Goal: Task Accomplishment & Management: Complete application form

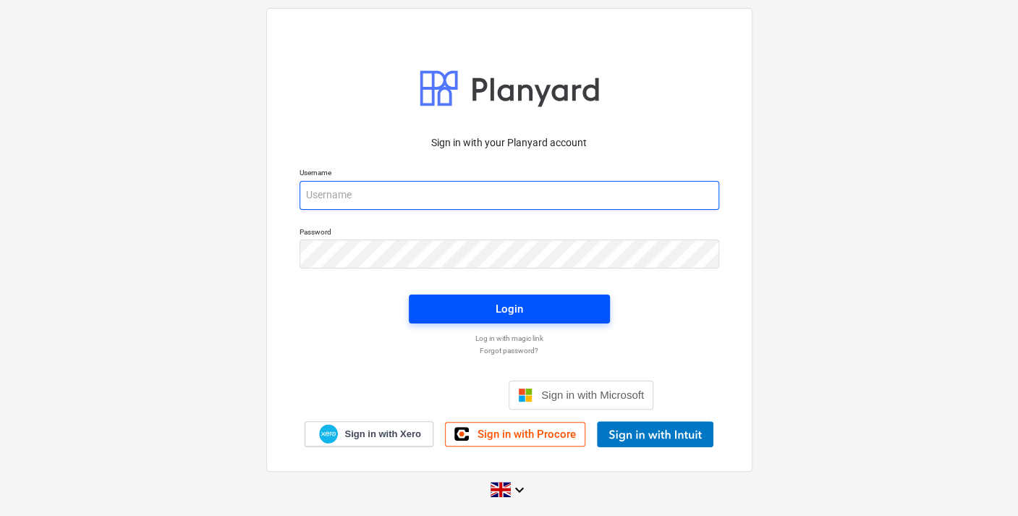
type input "[PERSON_NAME][EMAIL_ADDRESS][DOMAIN_NAME]"
click at [475, 314] on span "Login" at bounding box center [509, 308] width 166 height 19
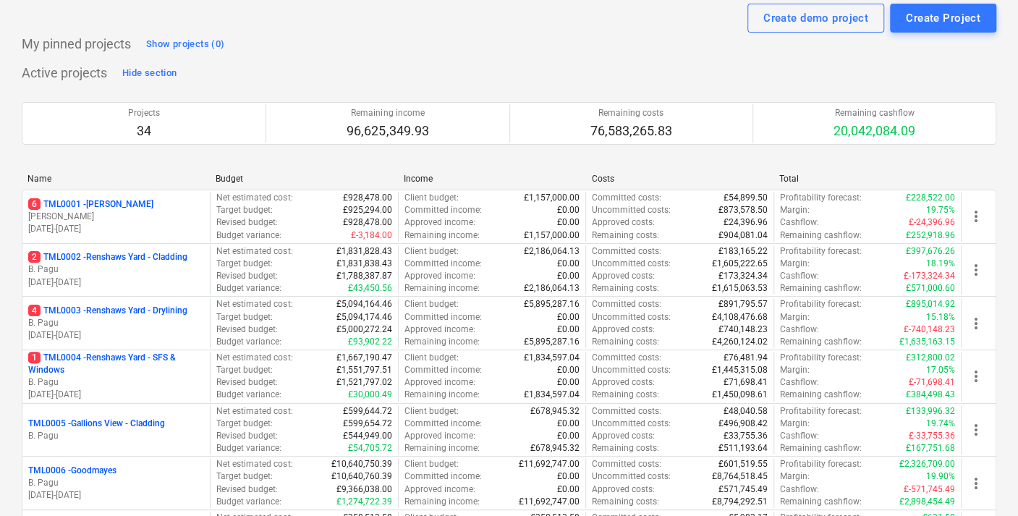
scroll to position [80, 0]
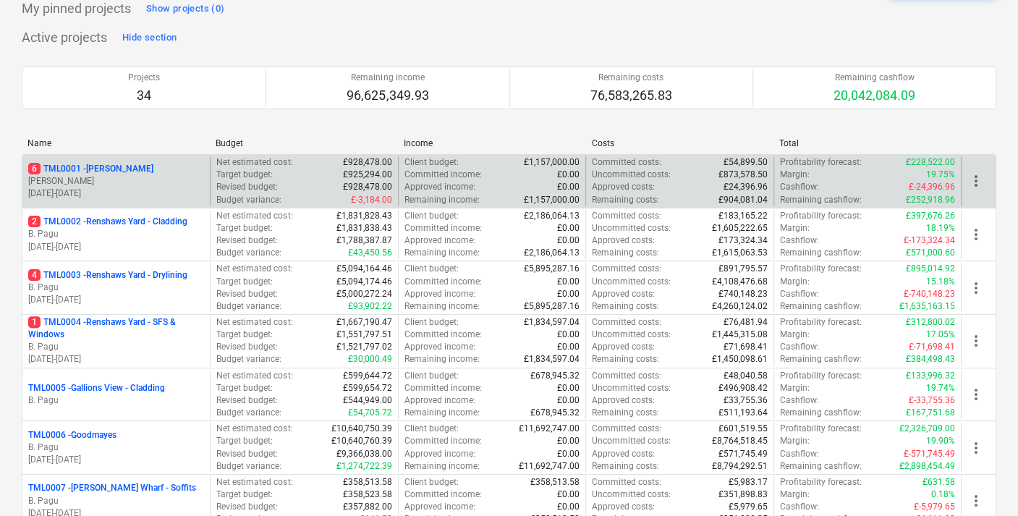
click at [108, 169] on p "6 TML0001 - [PERSON_NAME]" at bounding box center [90, 169] width 125 height 12
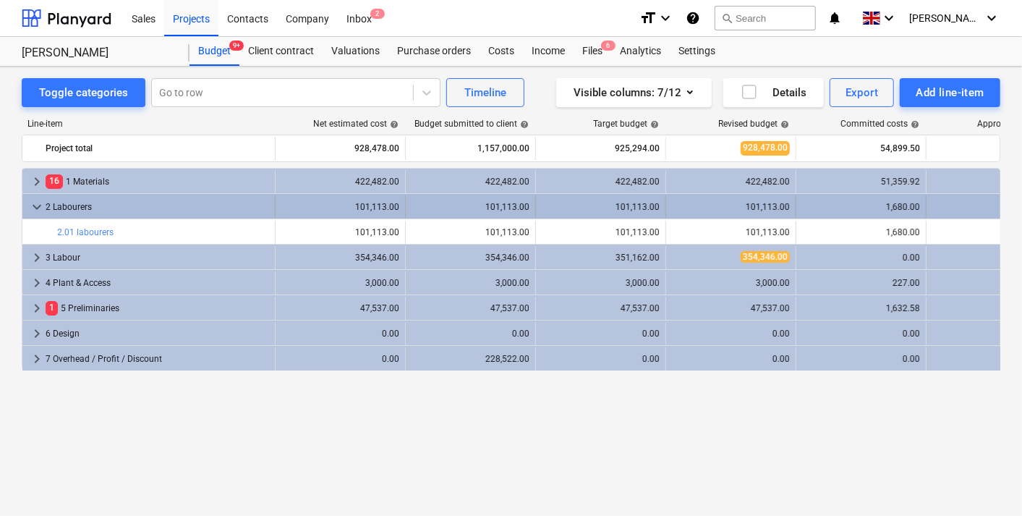
click at [37, 210] on span "keyboard_arrow_down" at bounding box center [36, 206] width 17 height 17
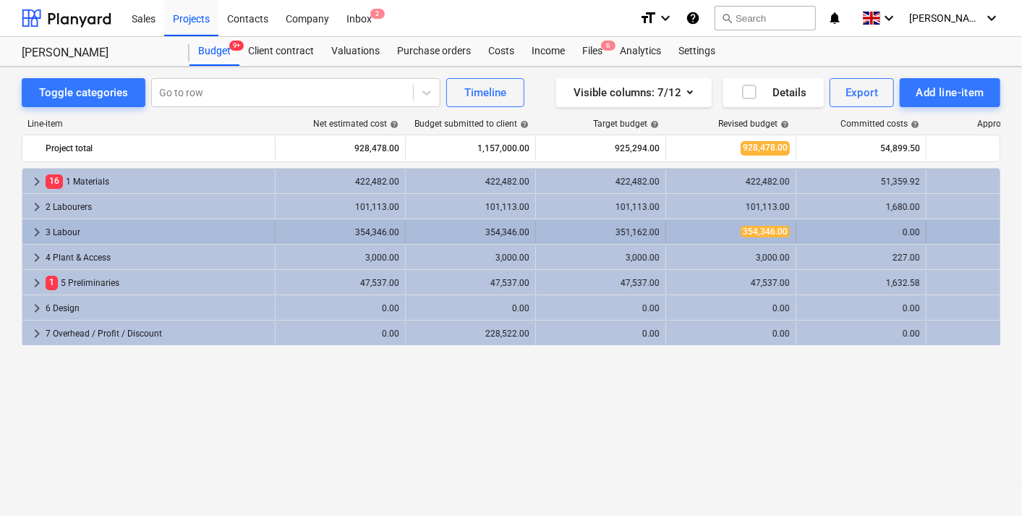
click at [38, 227] on span "keyboard_arrow_right" at bounding box center [36, 232] width 17 height 17
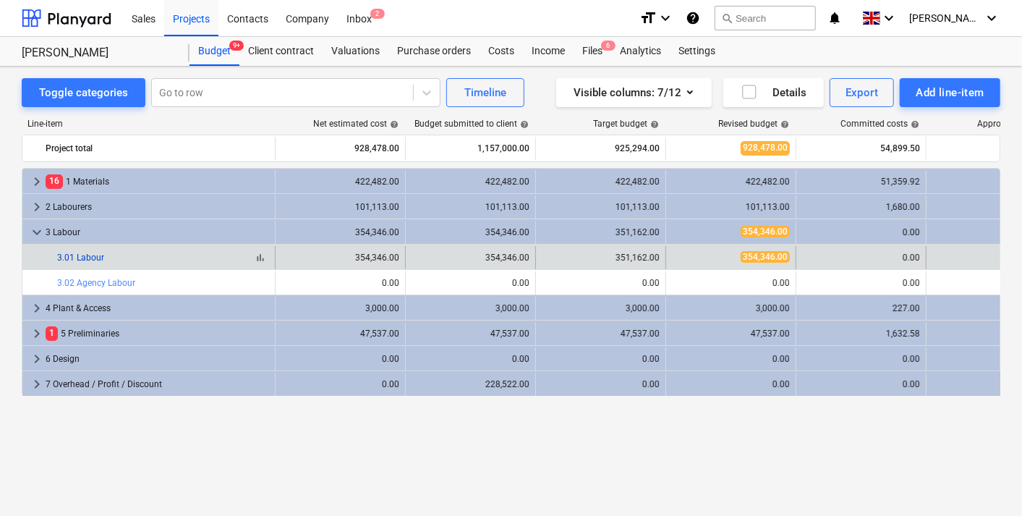
click at [82, 256] on link "3.01 Labour" at bounding box center [80, 257] width 47 height 10
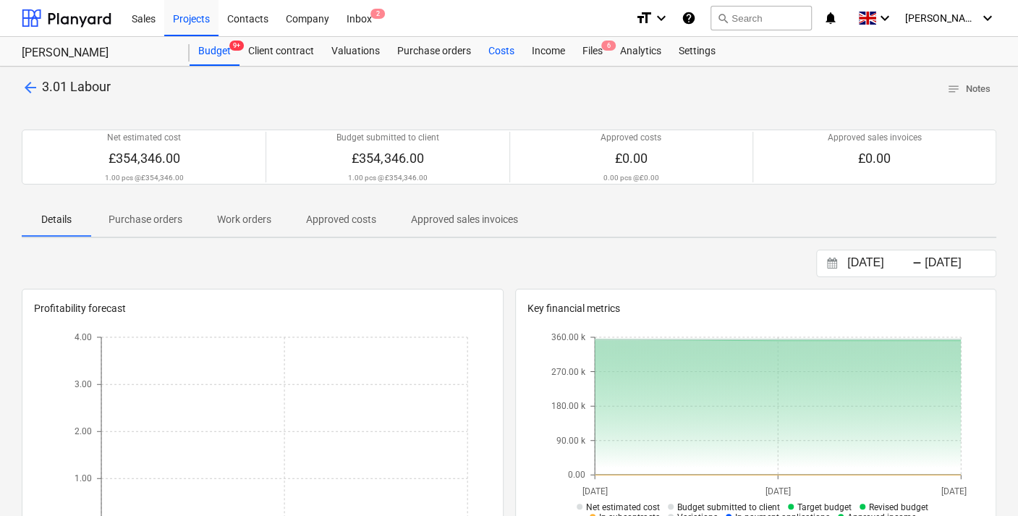
click at [495, 51] on div "Costs" at bounding box center [501, 51] width 43 height 29
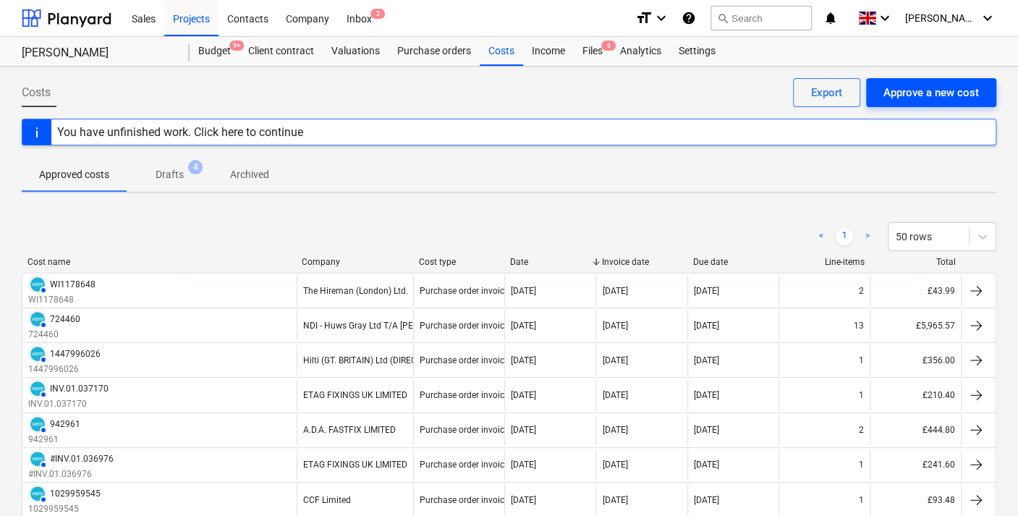
click at [908, 94] on div "Approve a new cost" at bounding box center [930, 92] width 95 height 19
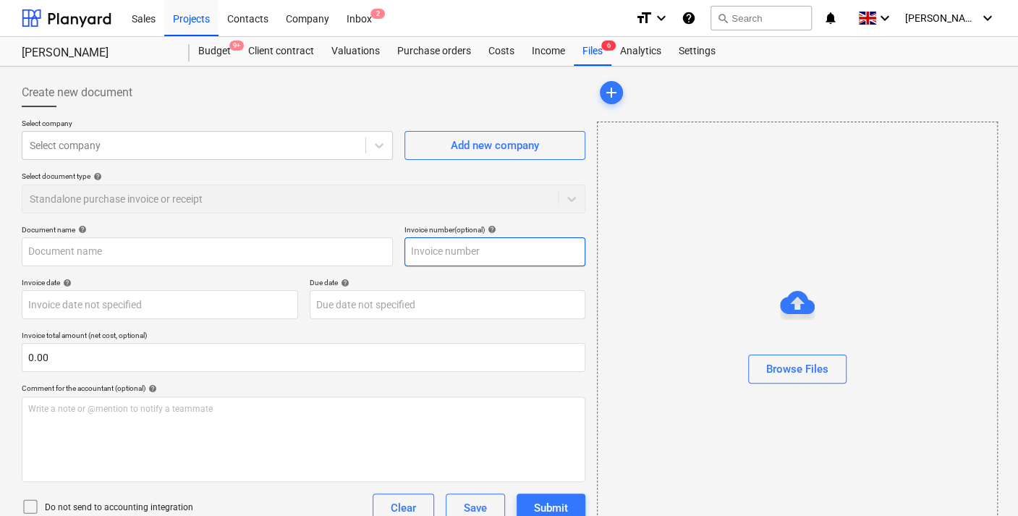
type input "invoice_INV-25.pdf"
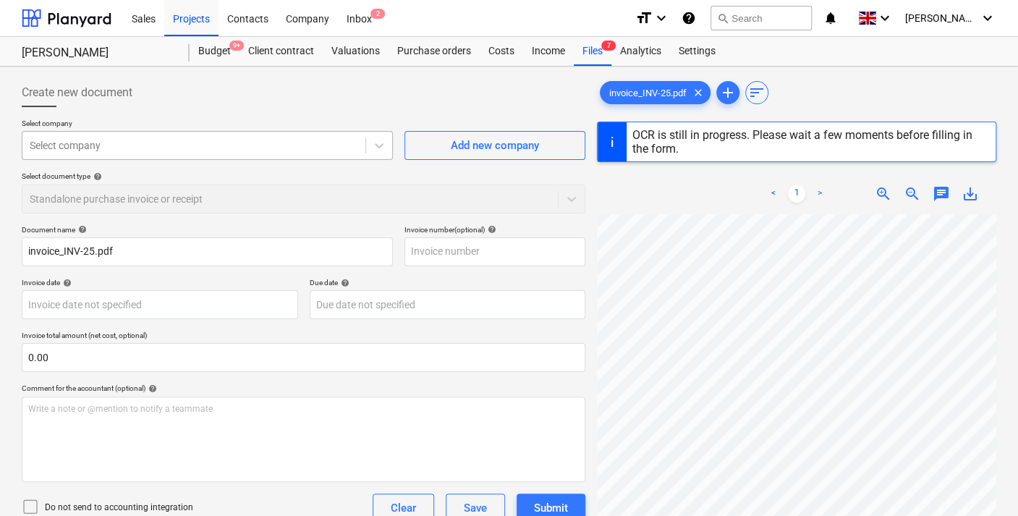
click at [148, 138] on div at bounding box center [194, 145] width 328 height 14
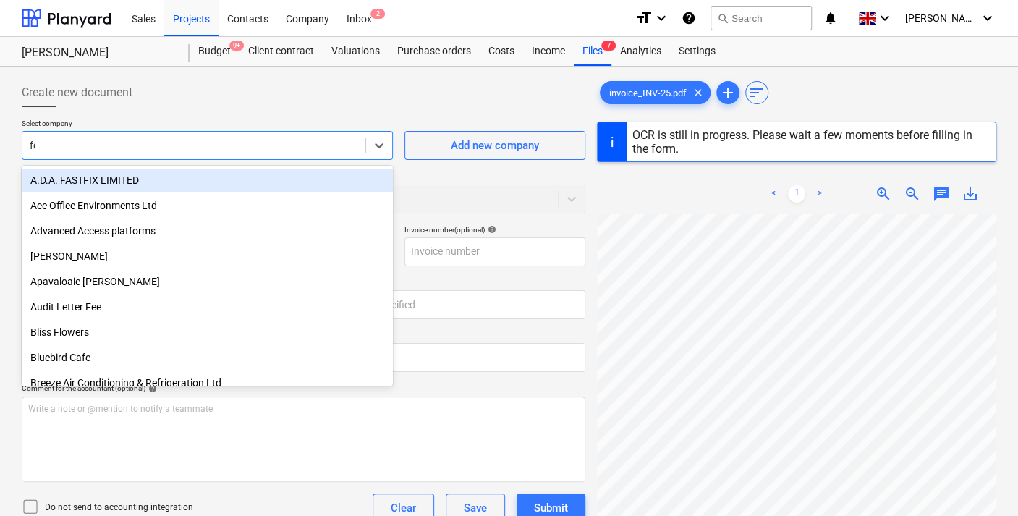
type input "fda"
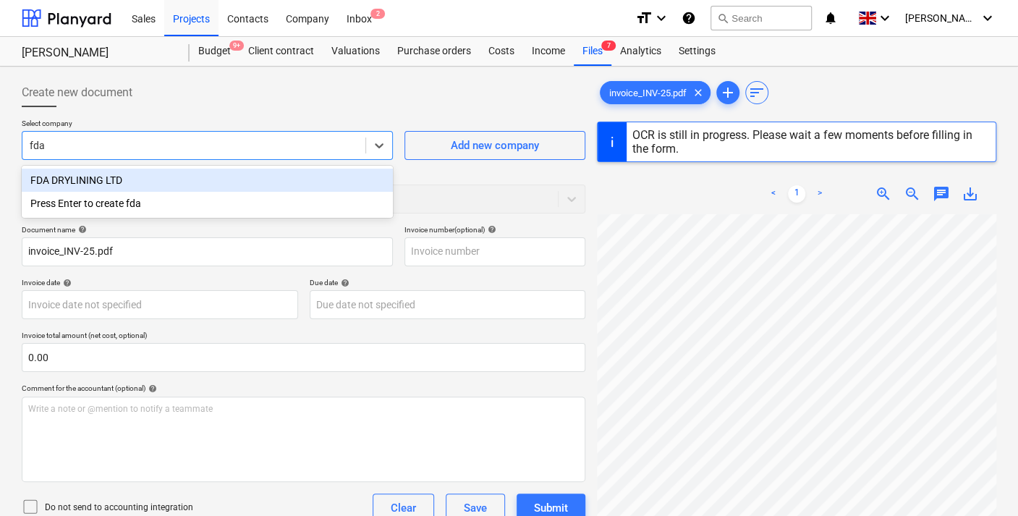
click at [95, 174] on div "FDA DRYLINING LTD" at bounding box center [207, 180] width 371 height 23
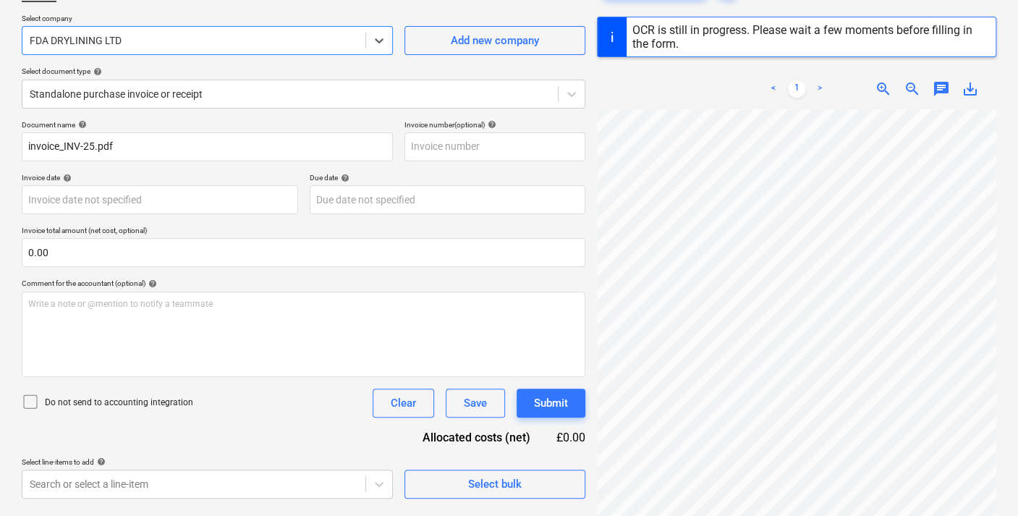
scroll to position [80, 0]
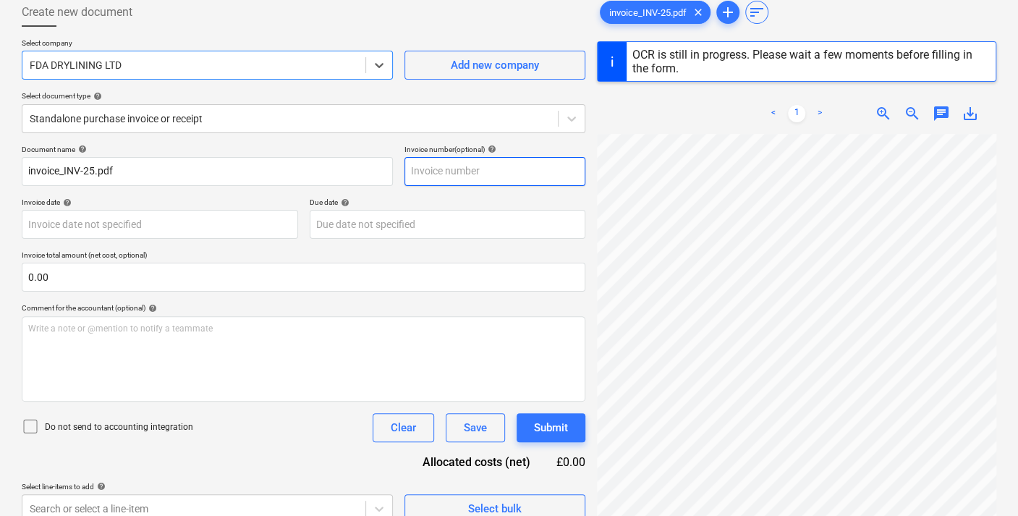
click at [435, 173] on input "text" at bounding box center [494, 171] width 181 height 29
type input "1"
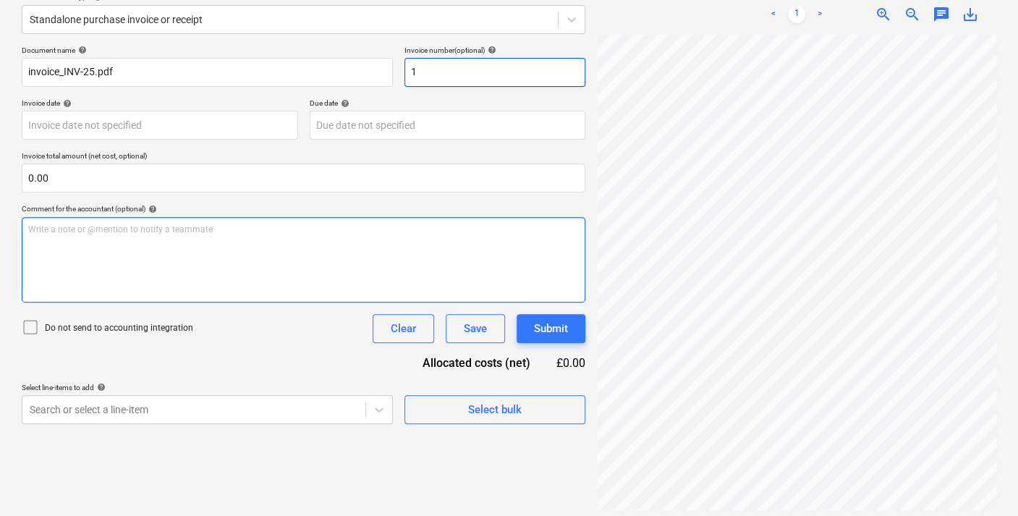
scroll to position [184, 0]
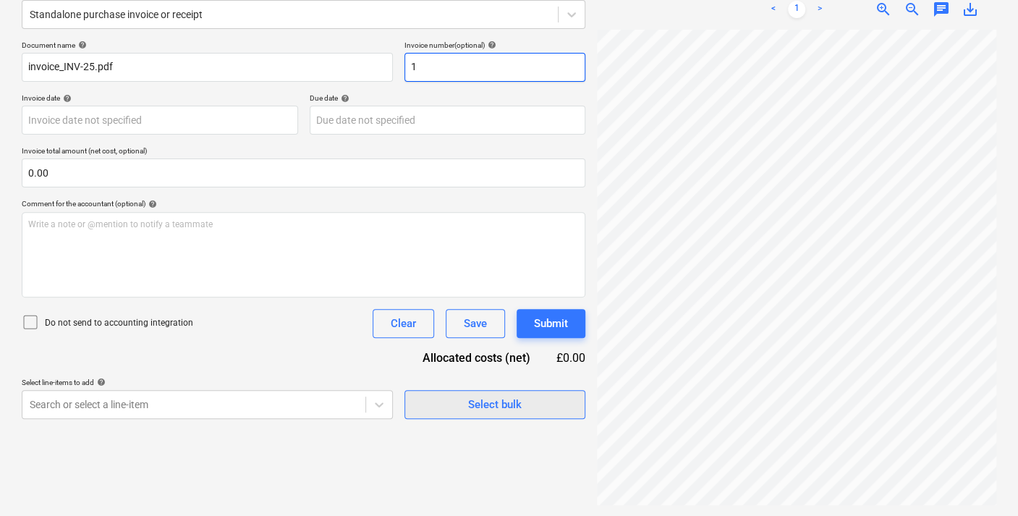
type input "INV-25"
type input "[DATE]"
type input "1"
click at [498, 406] on div "Select bulk" at bounding box center [495, 404] width 54 height 19
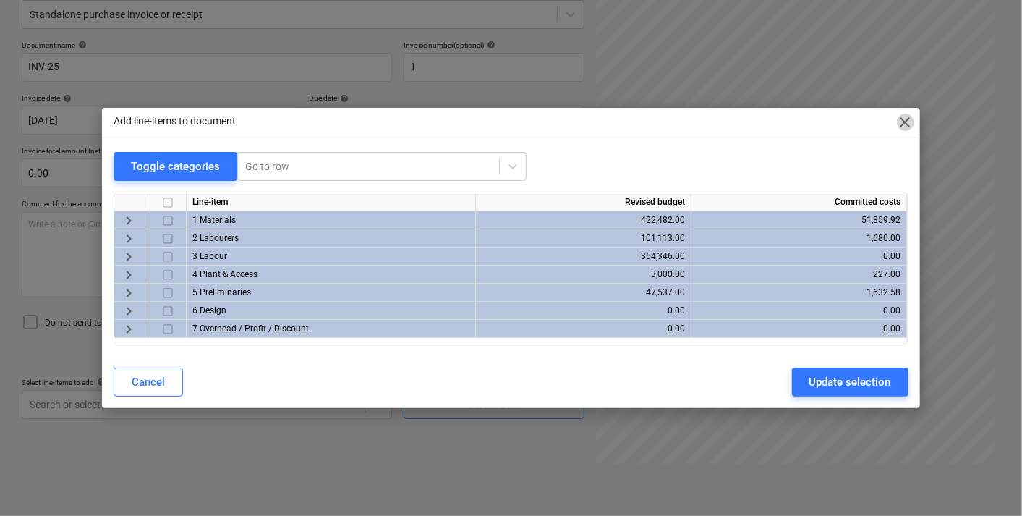
click at [900, 119] on span "close" at bounding box center [905, 122] width 17 height 17
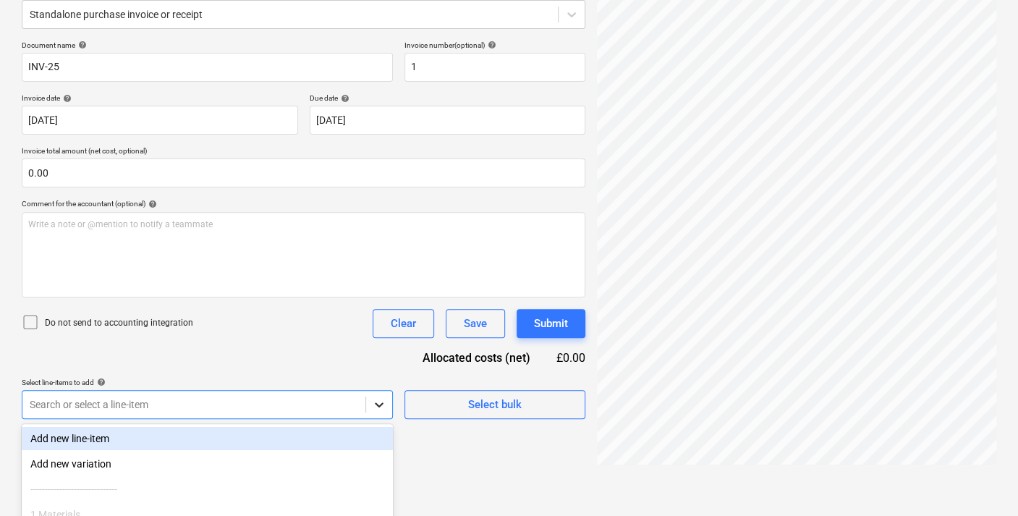
scroll to position [312, 0]
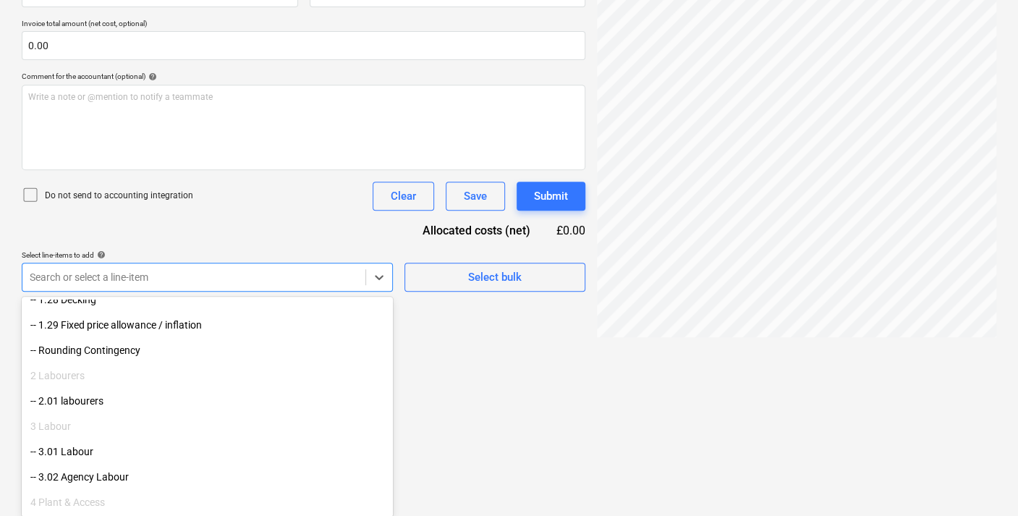
scroll to position [3054, 0]
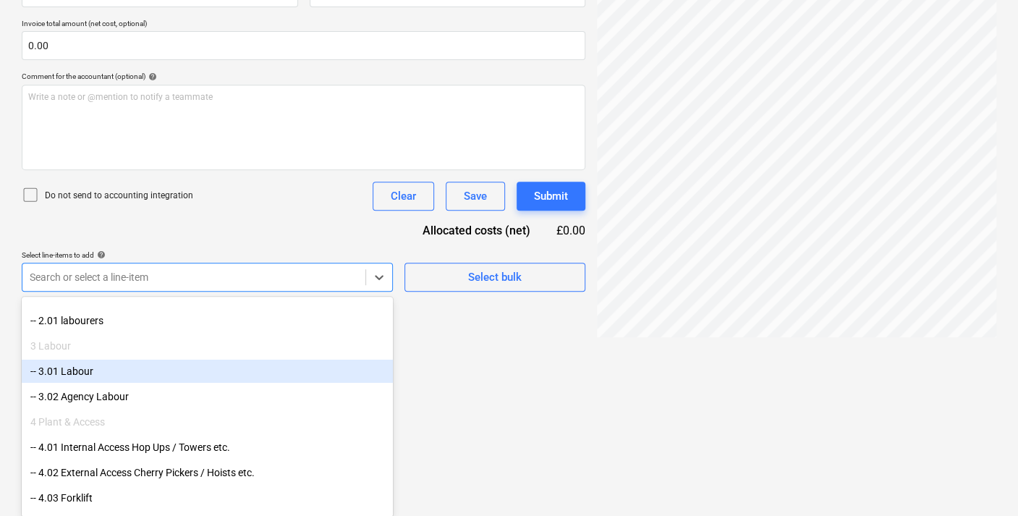
click at [84, 365] on div "-- 3.01 Labour" at bounding box center [207, 370] width 371 height 23
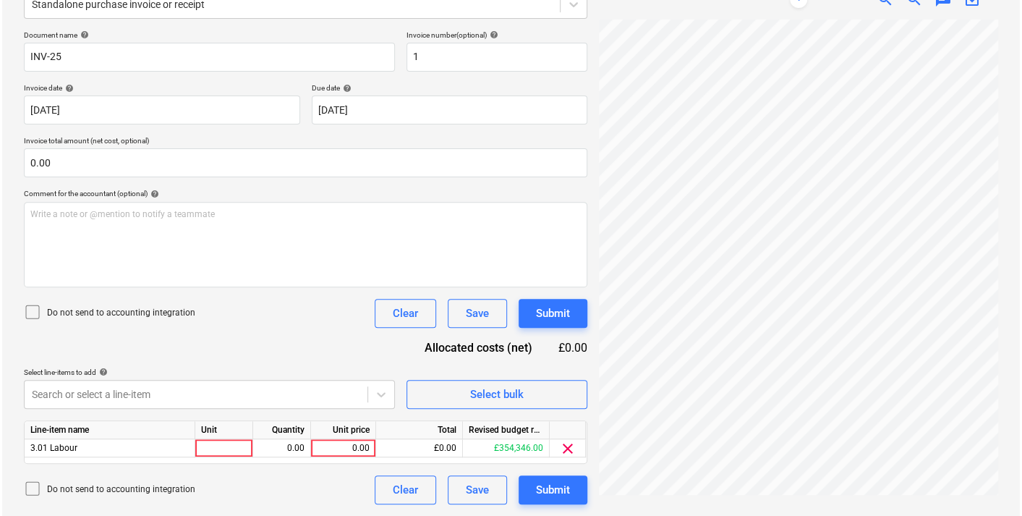
scroll to position [193, 0]
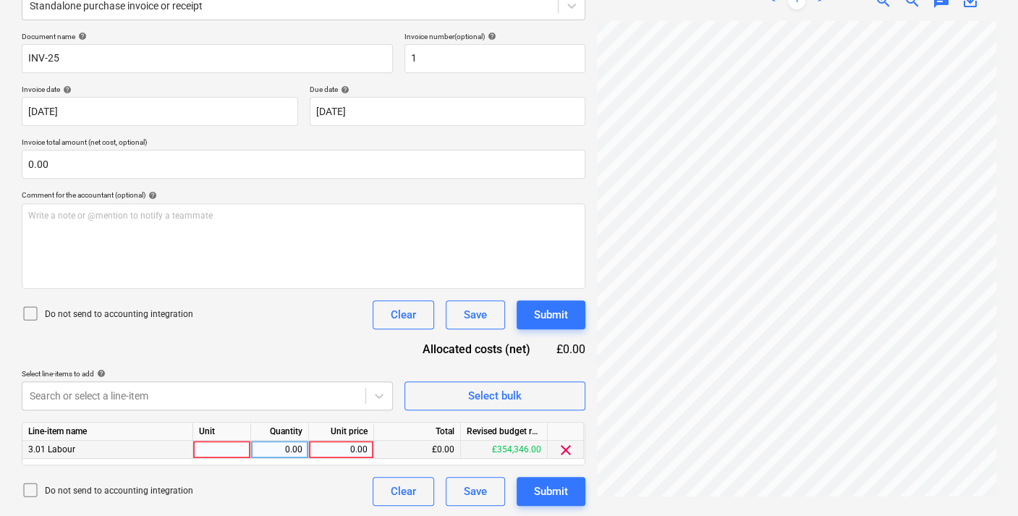
click at [207, 444] on div at bounding box center [222, 450] width 58 height 18
type input "1"
drag, startPoint x: 367, startPoint y: 444, endPoint x: 333, endPoint y: 442, distance: 33.3
click at [333, 442] on div "0.00" at bounding box center [341, 450] width 53 height 18
click at [356, 448] on div "0.00" at bounding box center [341, 450] width 53 height 18
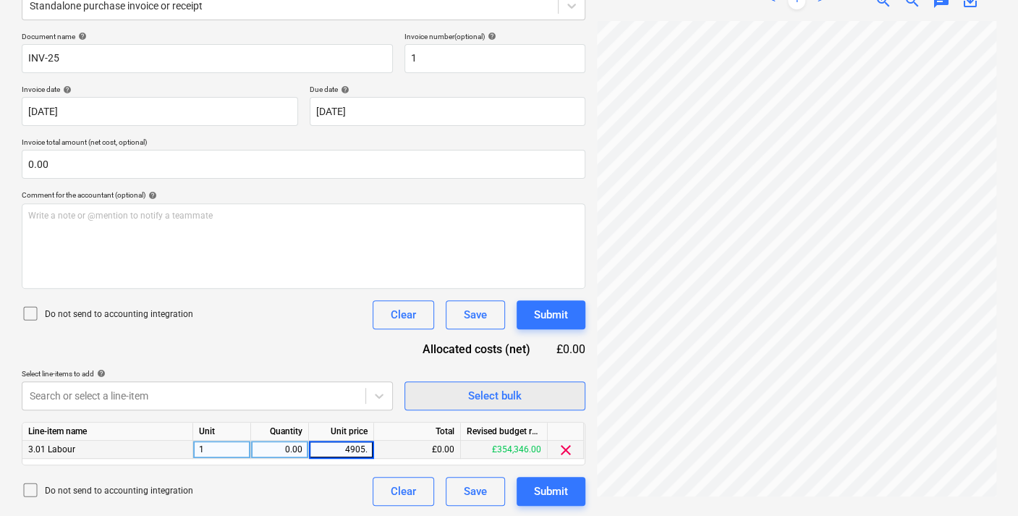
type input "4905.5"
click at [548, 500] on button "Submit" at bounding box center [550, 491] width 69 height 29
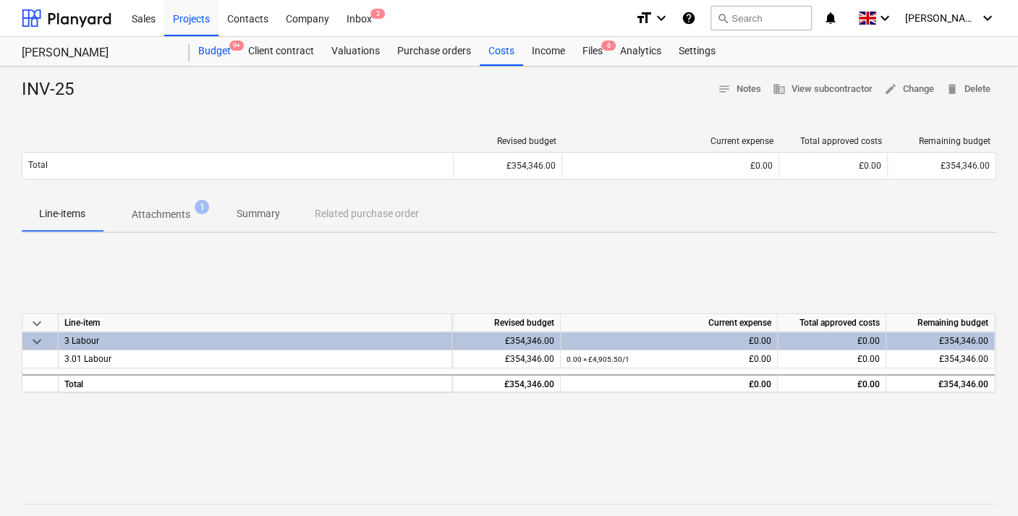
click at [226, 51] on div "Budget 9+" at bounding box center [215, 51] width 50 height 29
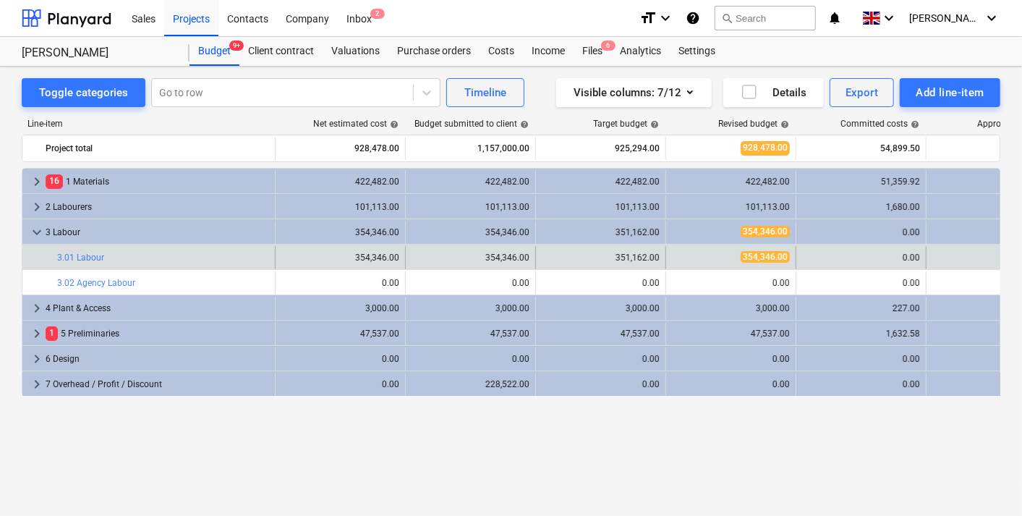
click at [103, 247] on div "bar_chart 3.01 Labour" at bounding box center [163, 257] width 212 height 23
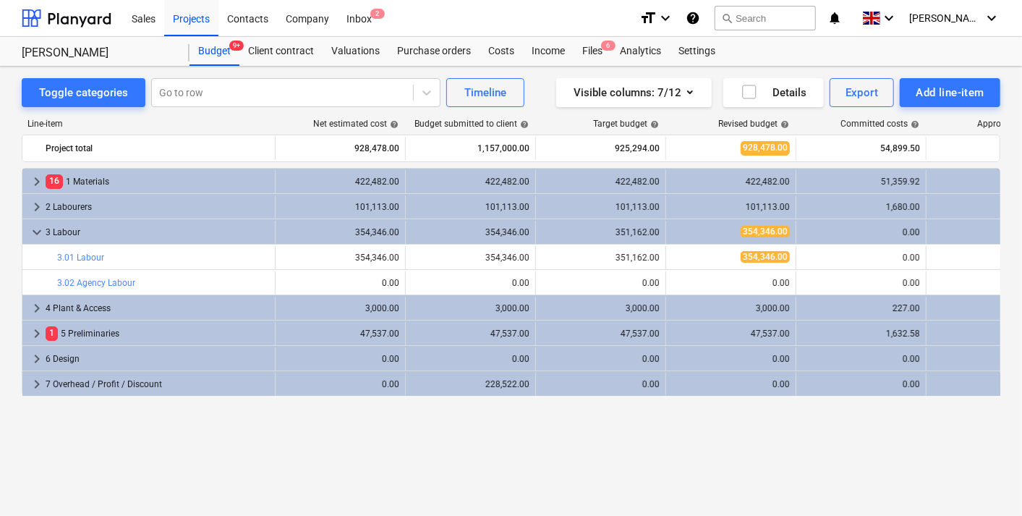
drag, startPoint x: 103, startPoint y: 247, endPoint x: 59, endPoint y: 451, distance: 208.5
click at [60, 456] on div "Line-item Net estimated cost help Budget submitted to client help Target budget…" at bounding box center [511, 290] width 979 height 367
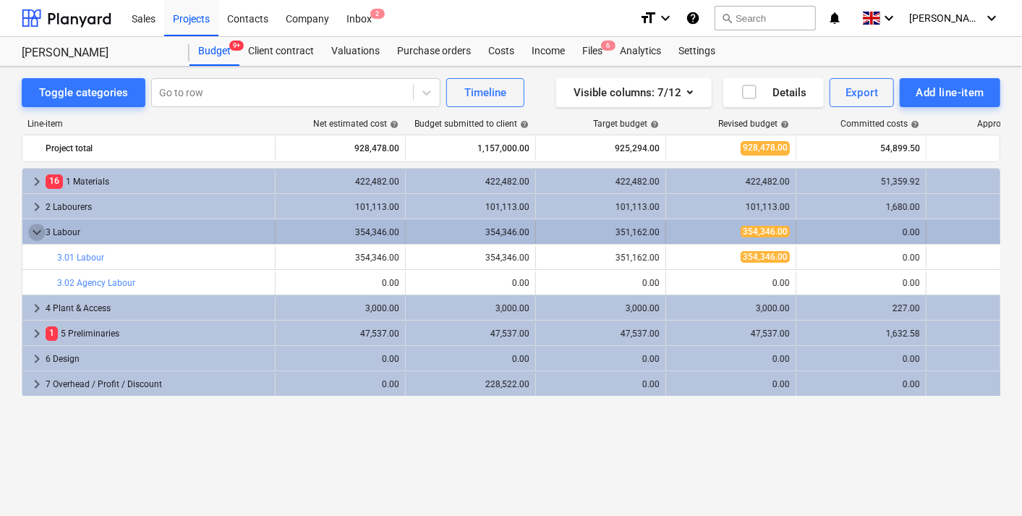
click at [32, 234] on span "keyboard_arrow_down" at bounding box center [36, 232] width 17 height 17
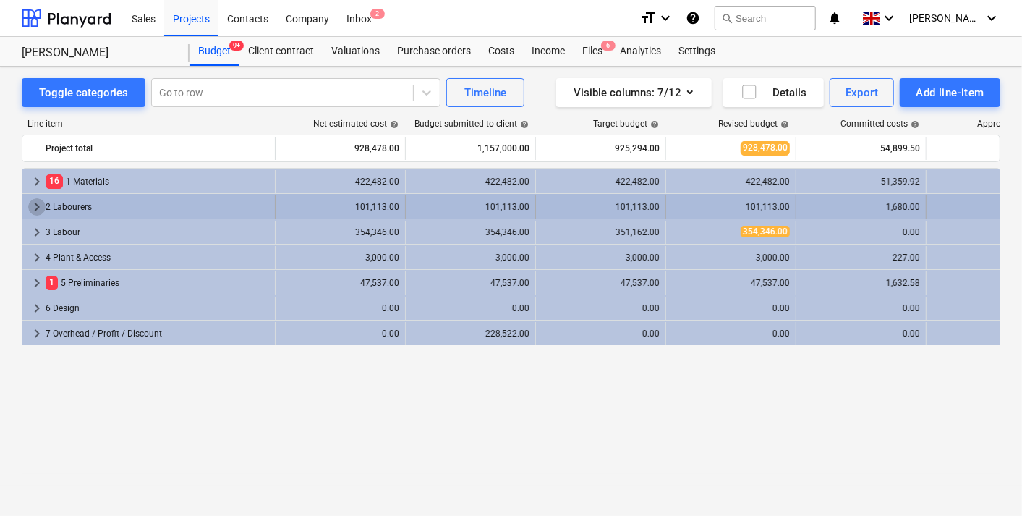
click at [35, 201] on span "keyboard_arrow_right" at bounding box center [36, 206] width 17 height 17
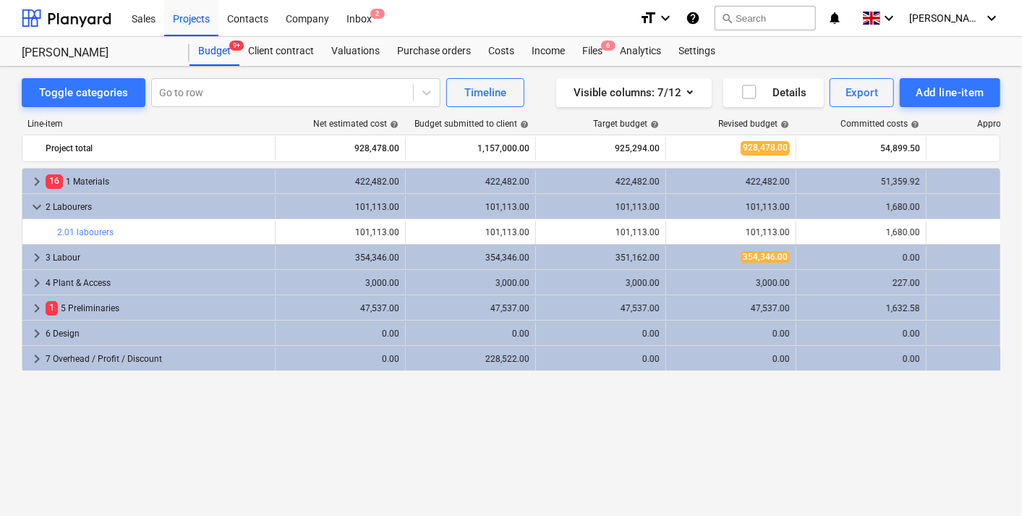
click at [35, 201] on span "keyboard_arrow_down" at bounding box center [36, 206] width 17 height 17
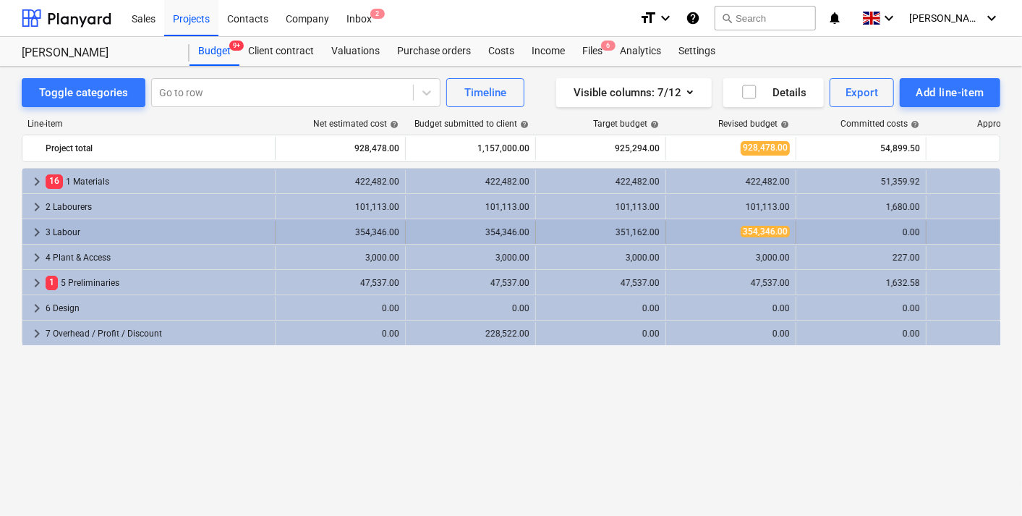
click at [53, 232] on div "3 Labour" at bounding box center [158, 232] width 224 height 23
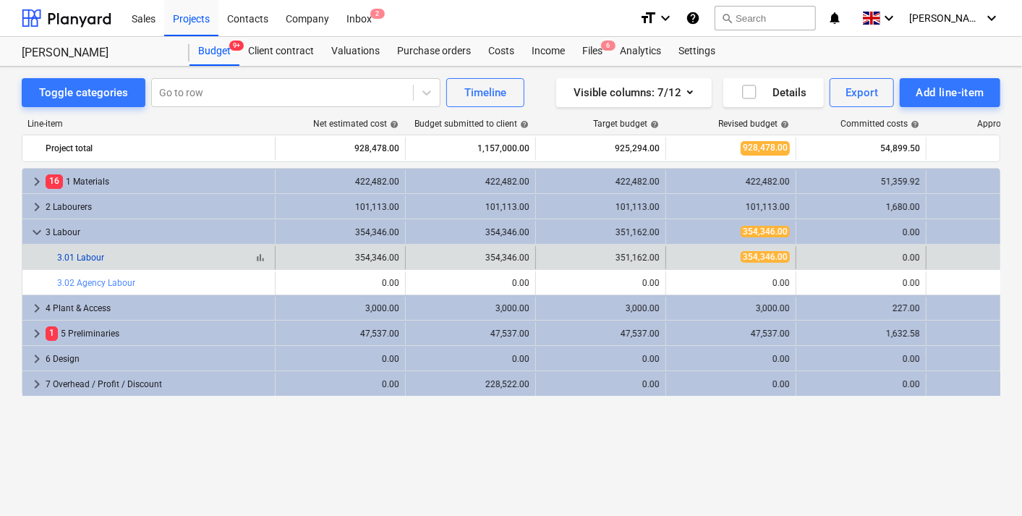
click at [88, 252] on link "3.01 Labour" at bounding box center [80, 257] width 47 height 10
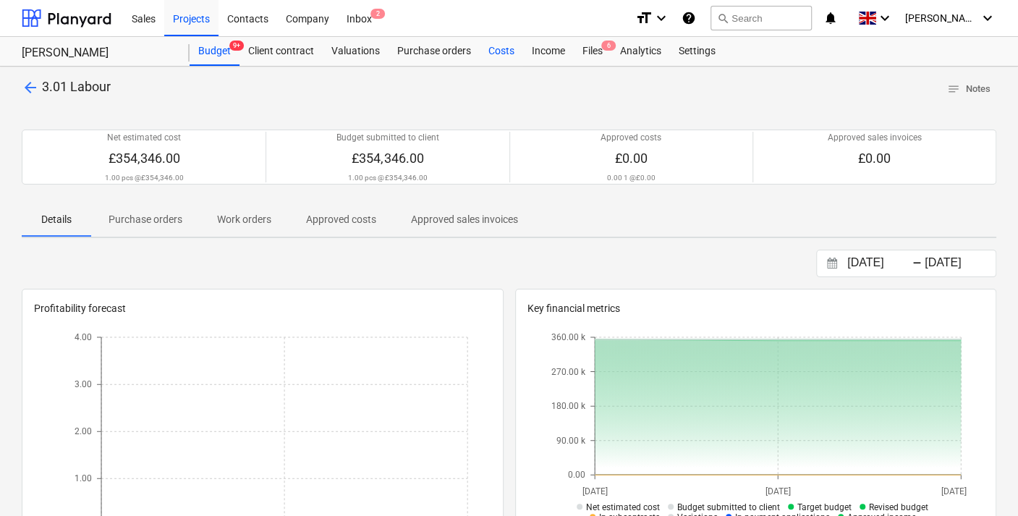
click at [500, 56] on div "Costs" at bounding box center [501, 51] width 43 height 29
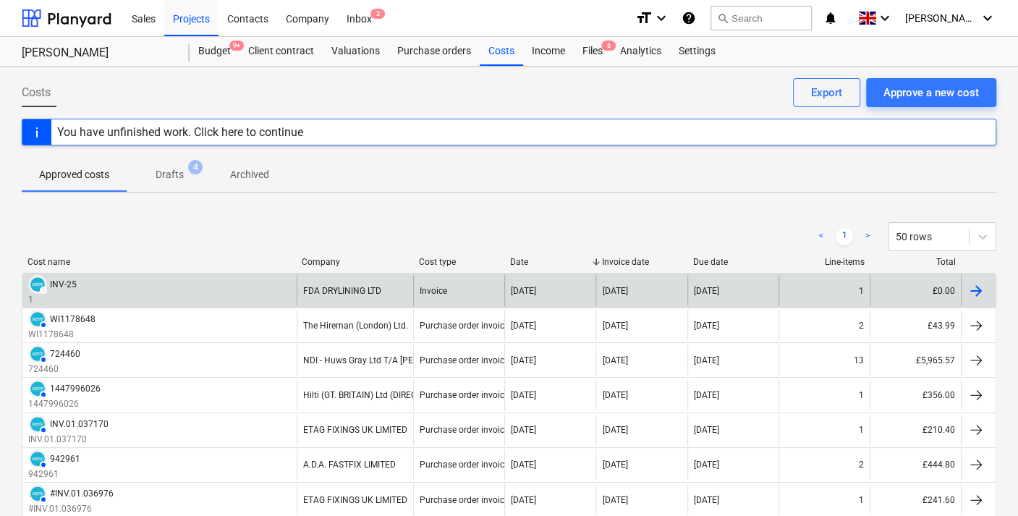
click at [969, 287] on div at bounding box center [975, 290] width 17 height 17
click at [765, 276] on div "[DATE]" at bounding box center [732, 290] width 91 height 31
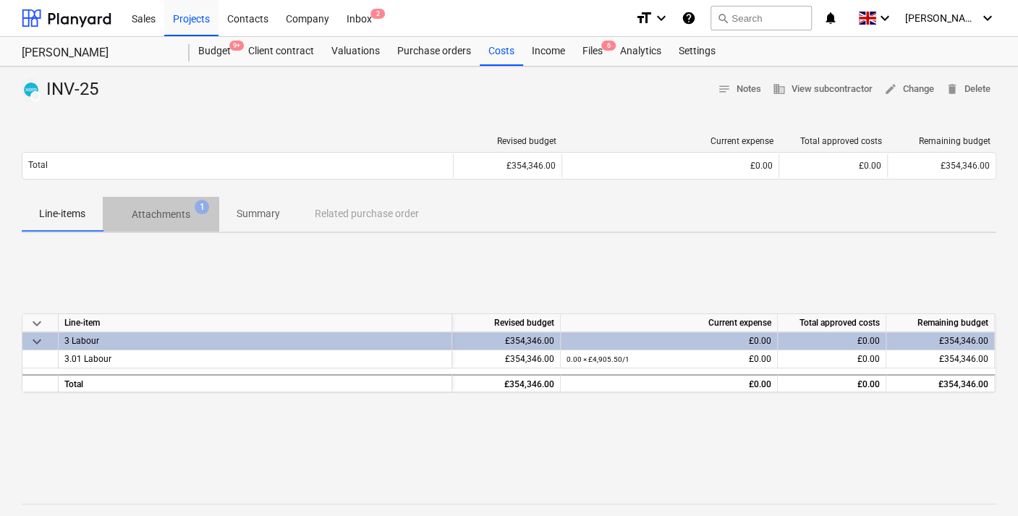
click at [173, 210] on p "Attachments" at bounding box center [161, 214] width 59 height 15
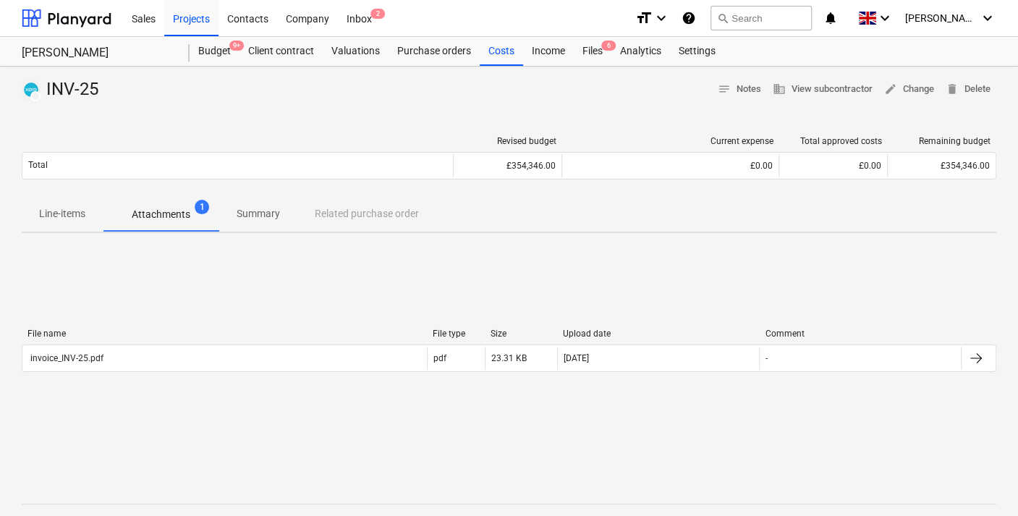
click at [80, 208] on p "Line-items" at bounding box center [62, 213] width 46 height 15
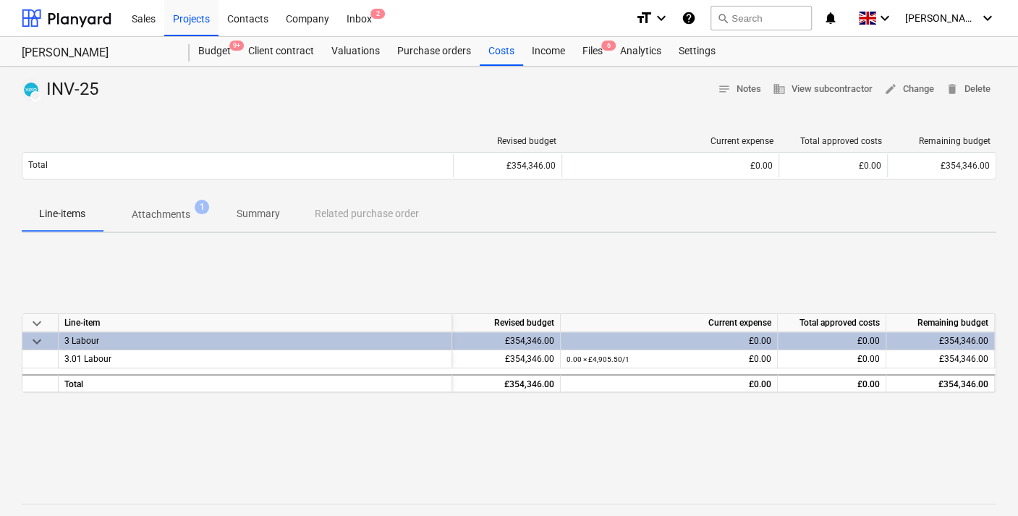
click at [41, 342] on span "keyboard_arrow_down" at bounding box center [36, 341] width 17 height 17
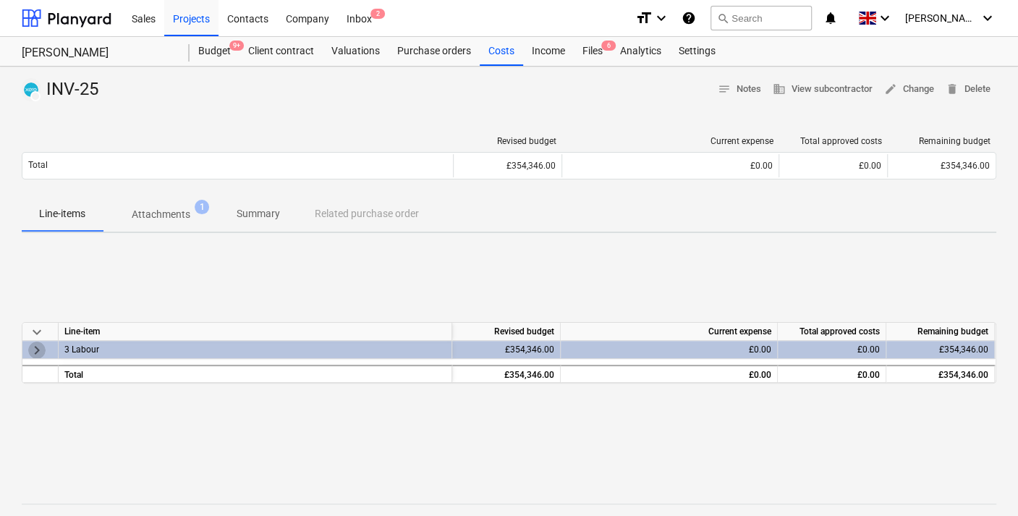
click at [38, 345] on span "keyboard_arrow_right" at bounding box center [36, 349] width 17 height 17
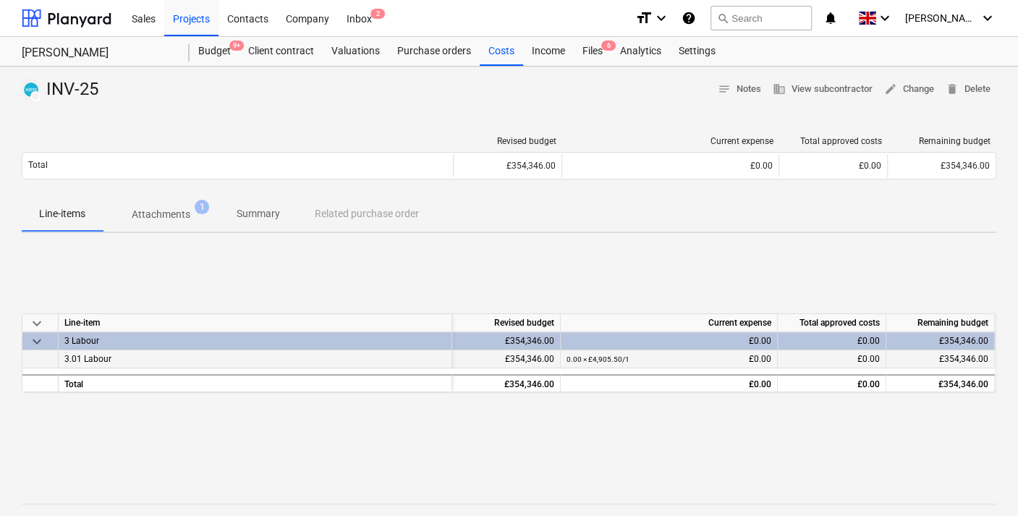
click at [179, 359] on div "3.01 Labour" at bounding box center [255, 359] width 393 height 18
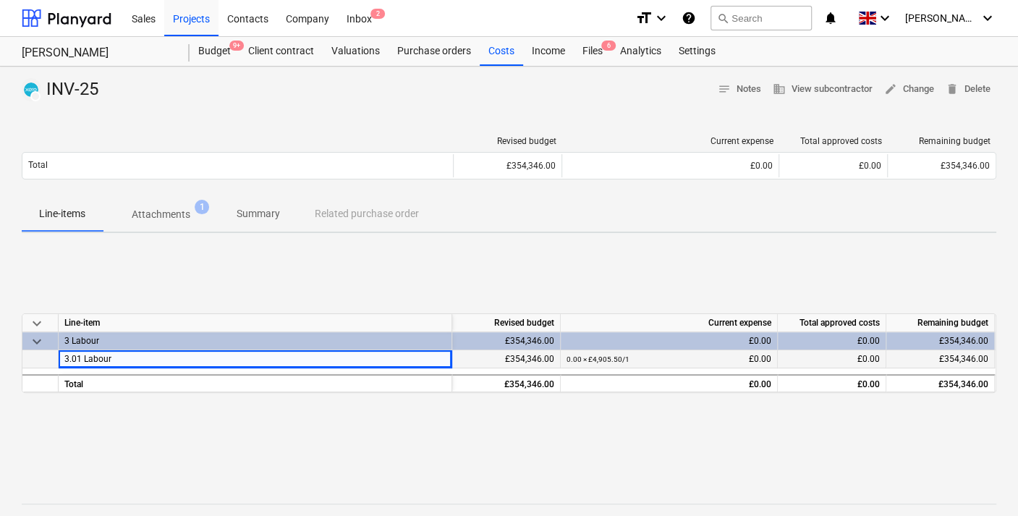
click at [558, 359] on div "£354,346.00" at bounding box center [506, 359] width 108 height 18
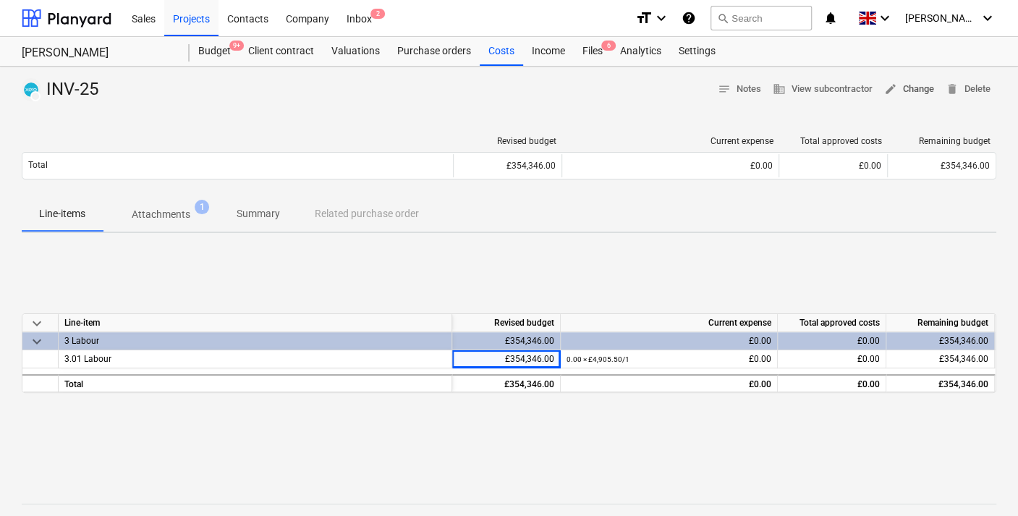
click at [924, 87] on span "edit Change" at bounding box center [909, 89] width 50 height 17
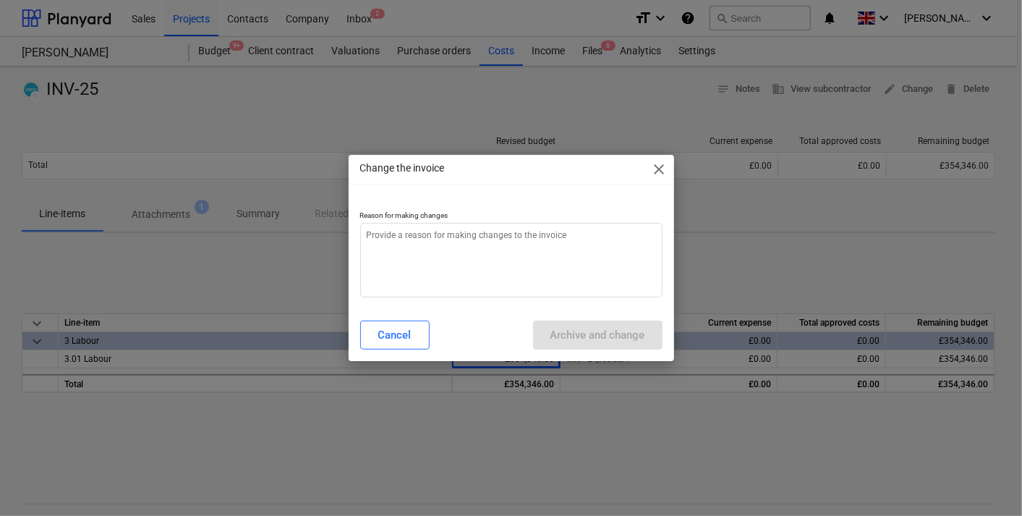
type textarea "x"
click at [417, 251] on textarea at bounding box center [511, 260] width 302 height 75
type textarea "i"
type textarea "x"
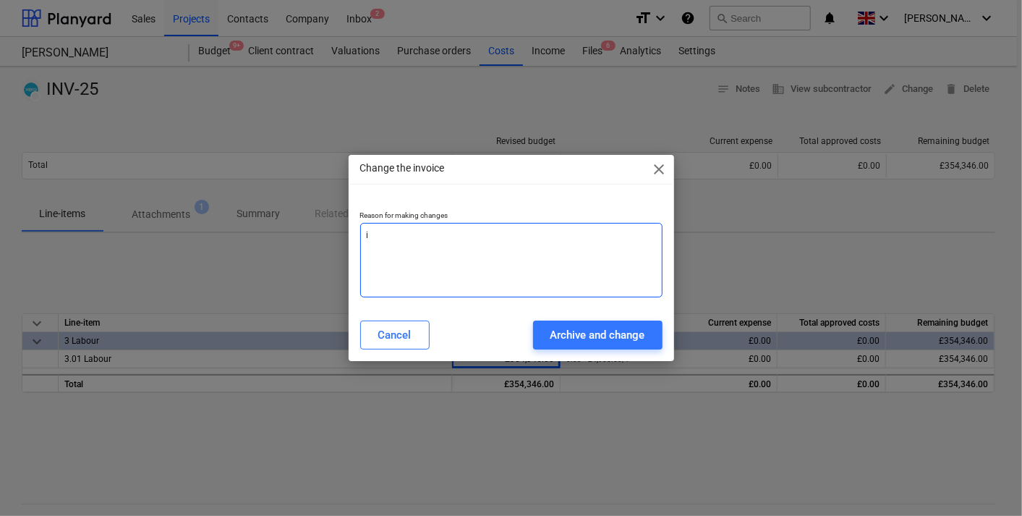
type textarea "in"
type textarea "x"
type textarea "inc"
type textarea "x"
type textarea "inco"
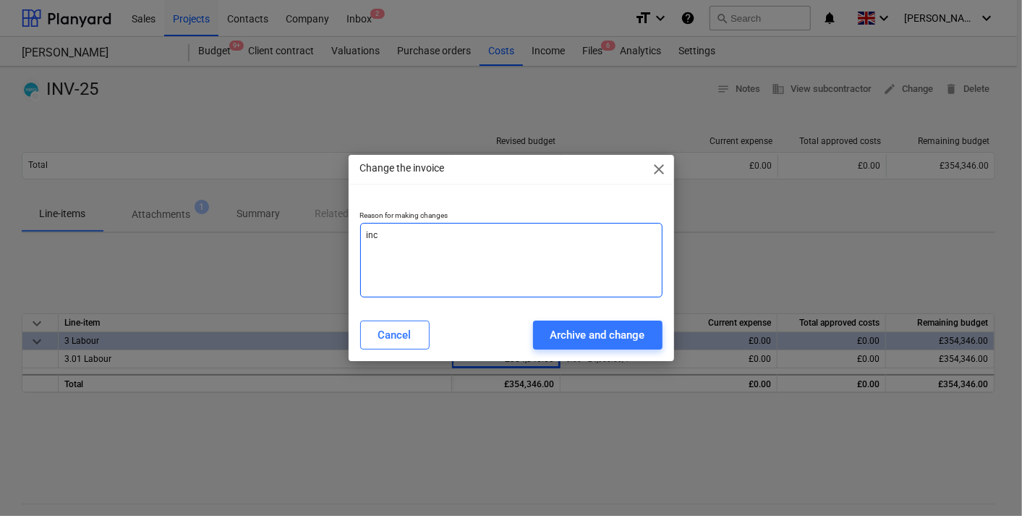
type textarea "x"
type textarea "incor"
type textarea "x"
type textarea "incorr"
type textarea "x"
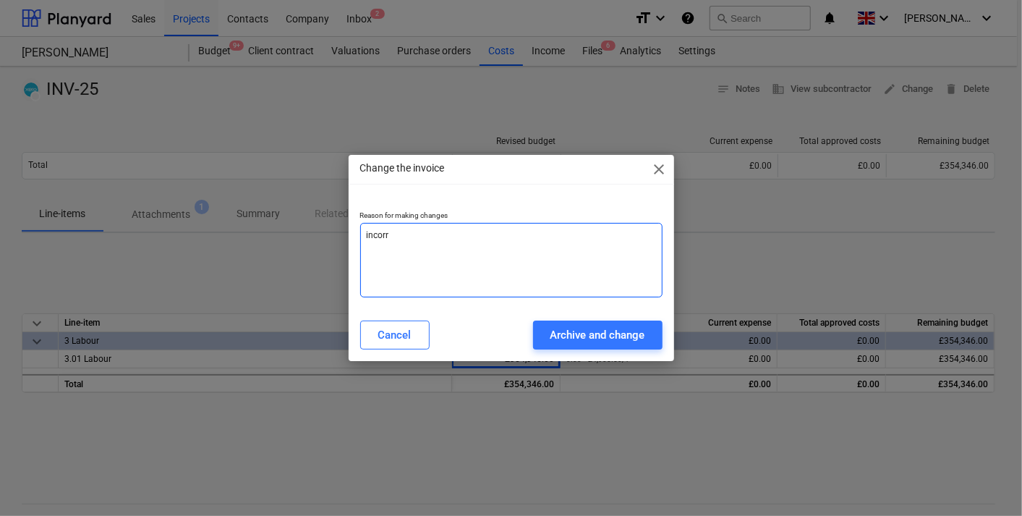
type textarea "incorre"
type textarea "x"
type textarea "incorrec"
type textarea "x"
type textarea "incorrect"
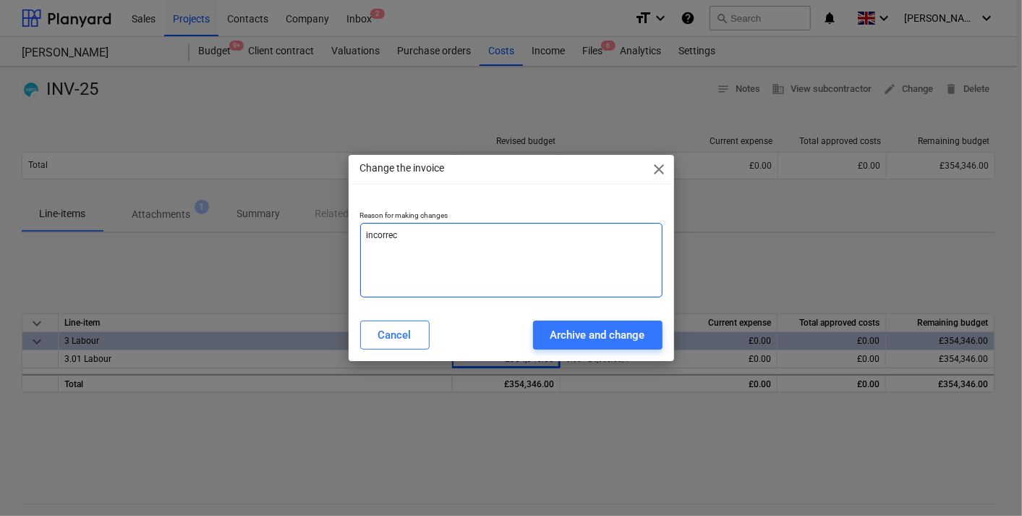
type textarea "x"
type textarea "incorrect"
type textarea "x"
type textarea "incorrect f"
type textarea "x"
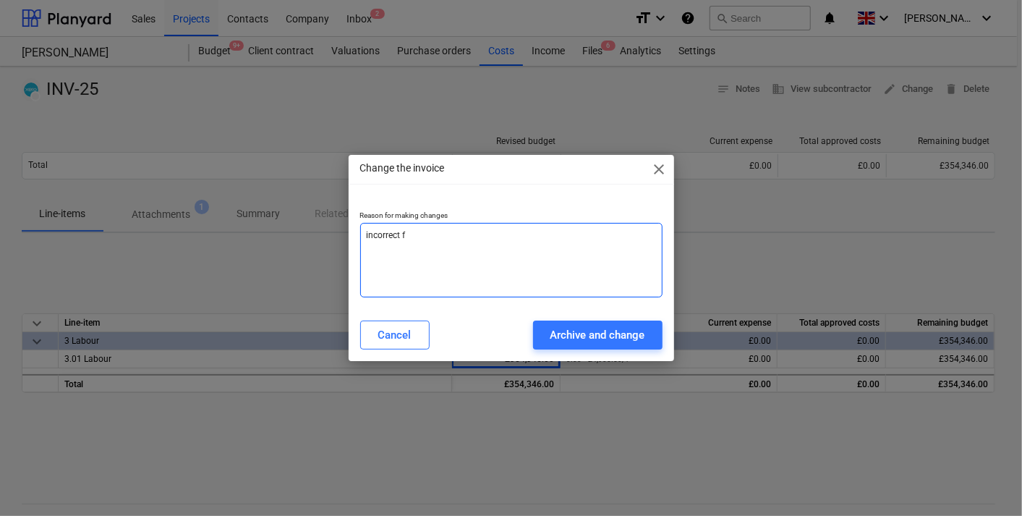
type textarea "incorrect fi"
type textarea "x"
type textarea "incorrect fig"
type textarea "x"
type textarea "incorrect figu"
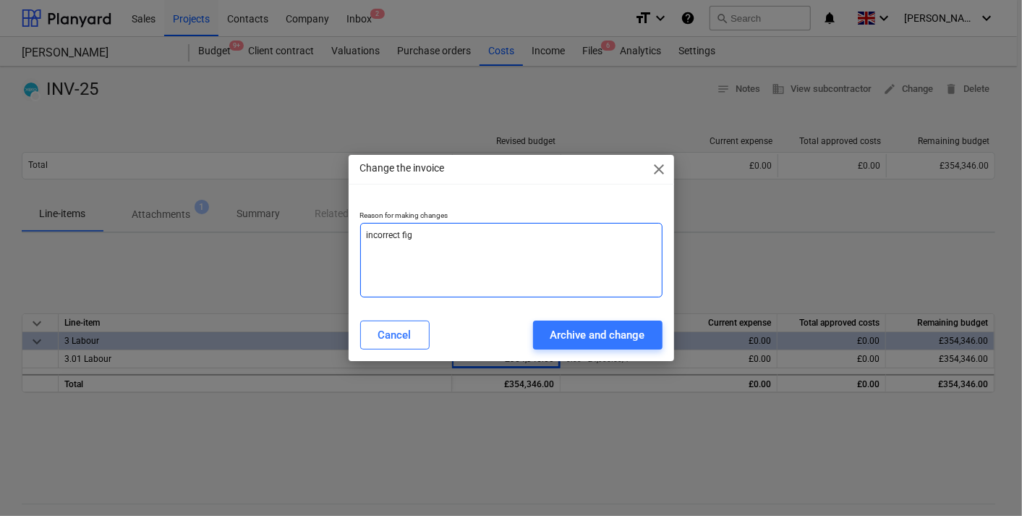
type textarea "x"
type textarea "incorrect figur"
type textarea "x"
type textarea "incorrect figure"
type textarea "x"
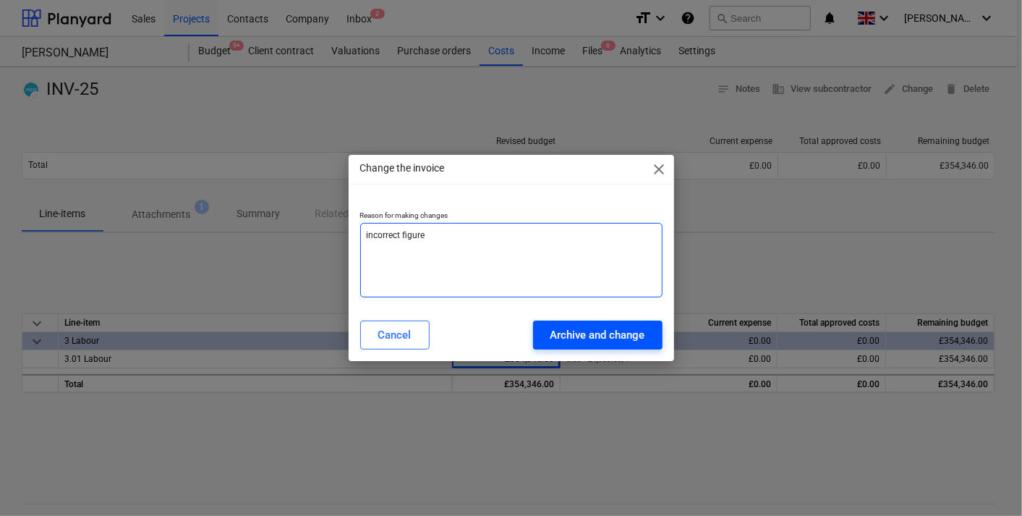
type textarea "incorrect figure"
click at [608, 343] on div "Archive and change" at bounding box center [597, 334] width 95 height 19
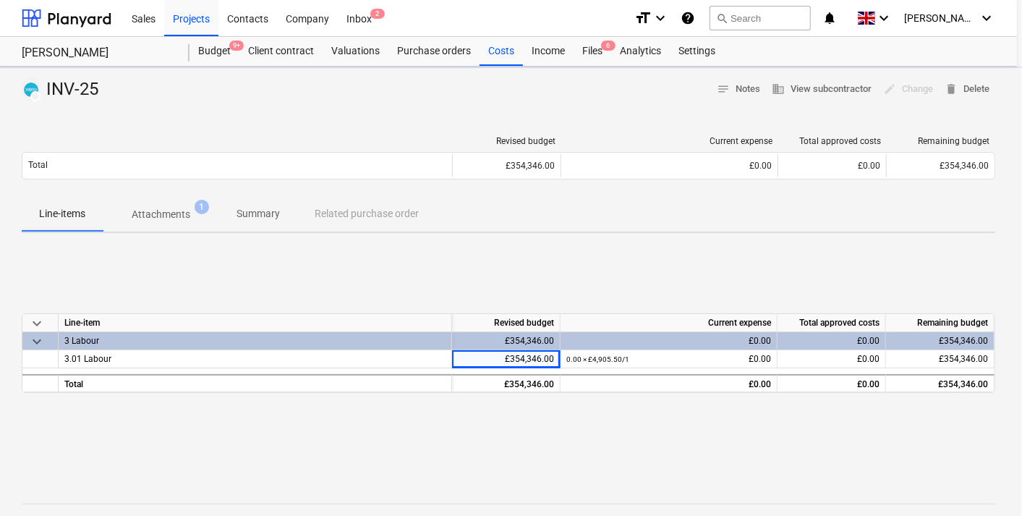
type textarea "x"
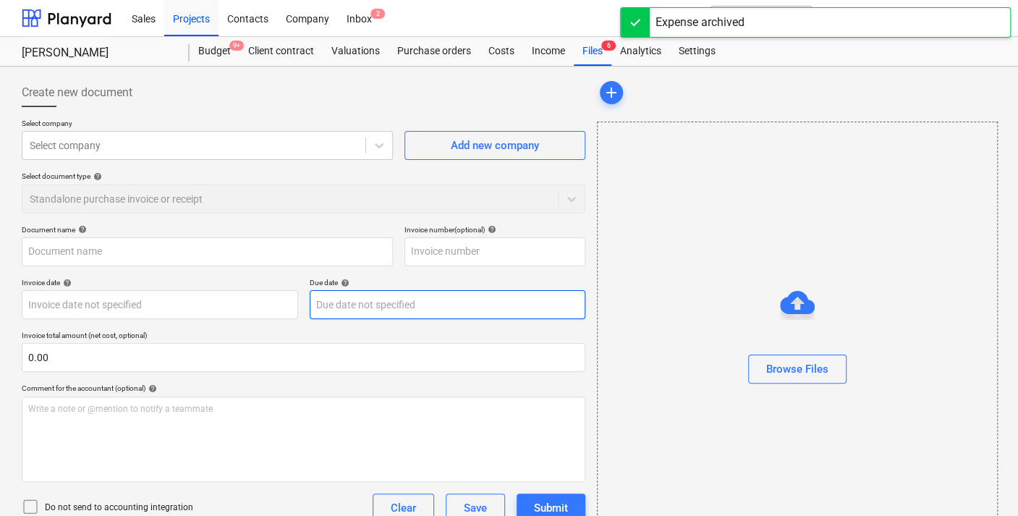
type input "INV-25"
type input "1"
type input "[DATE]"
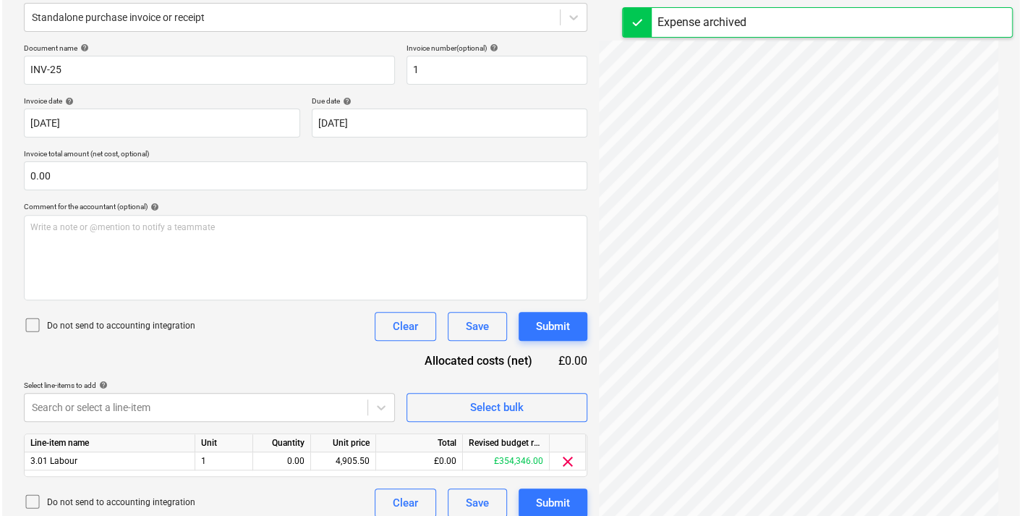
scroll to position [193, 0]
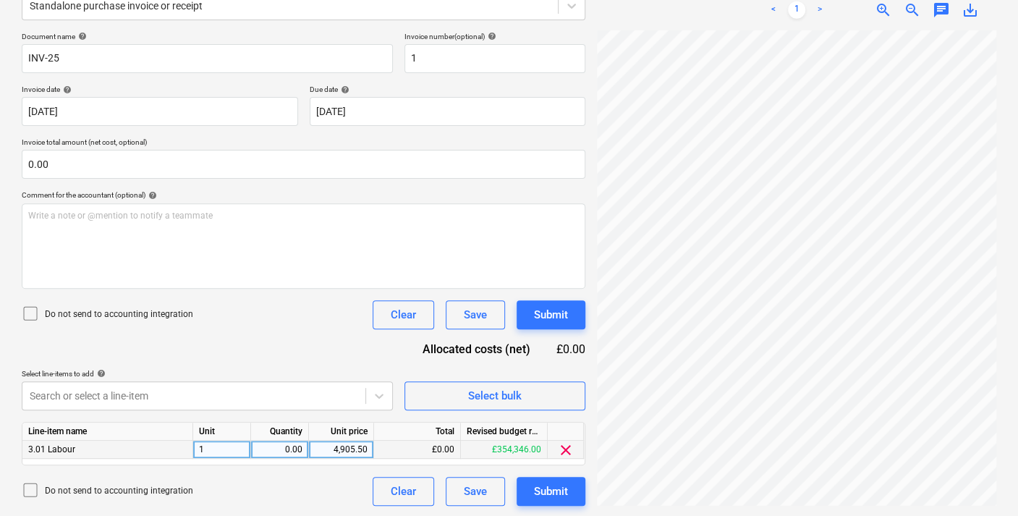
click at [422, 448] on div "£0.00" at bounding box center [417, 450] width 87 height 18
drag, startPoint x: 446, startPoint y: 448, endPoint x: 415, endPoint y: 444, distance: 30.7
click at [415, 444] on div "£0.00" at bounding box center [417, 450] width 87 height 18
click at [452, 448] on div "£0.00" at bounding box center [417, 450] width 87 height 18
click at [300, 448] on div "0.00" at bounding box center [280, 450] width 46 height 18
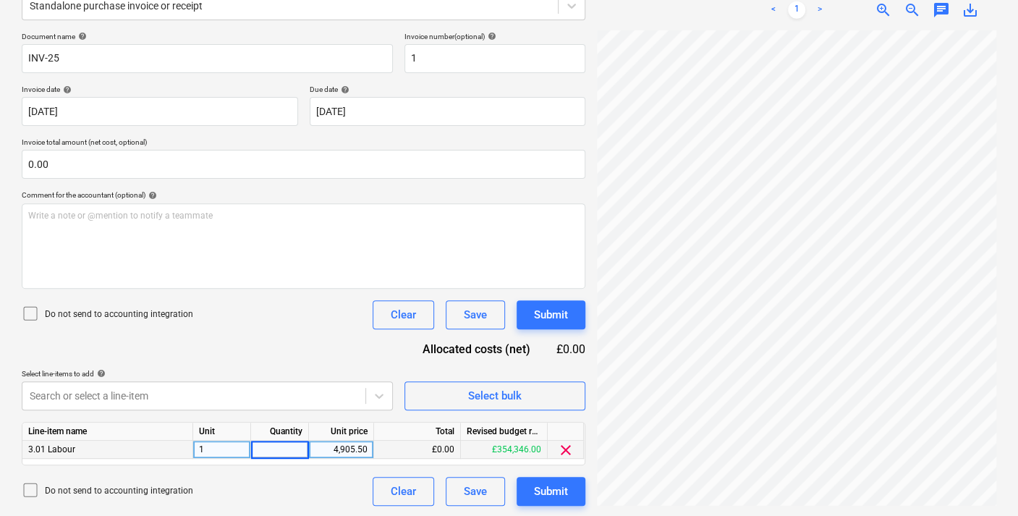
type input "1"
click at [347, 347] on div "Document name help INV-25 Invoice number (optional) help 1 Invoice date help [D…" at bounding box center [303, 269] width 563 height 474
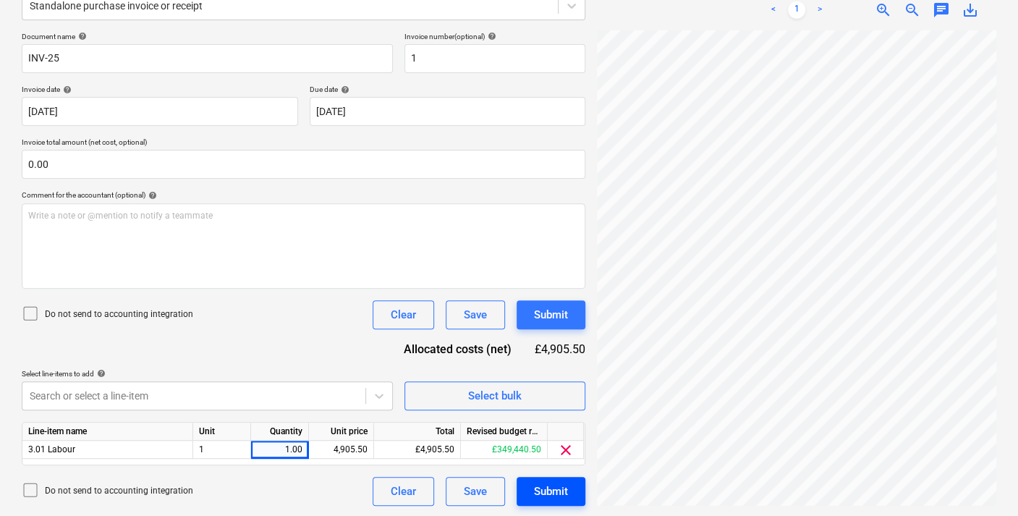
click at [563, 492] on div "Submit" at bounding box center [551, 491] width 34 height 19
